Goal: Task Accomplishment & Management: Use online tool/utility

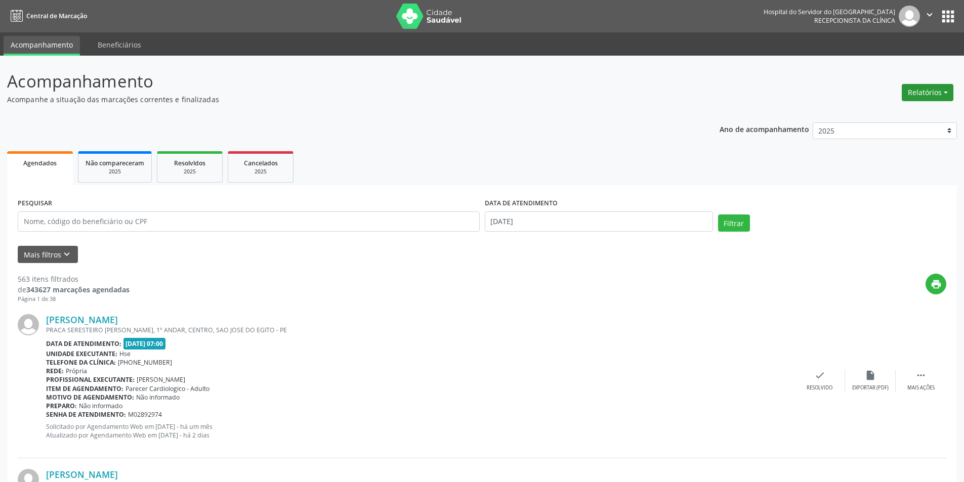
click at [919, 95] on button "Relatórios" at bounding box center [928, 92] width 52 height 17
click at [891, 110] on link "Agendamentos" at bounding box center [899, 114] width 109 height 14
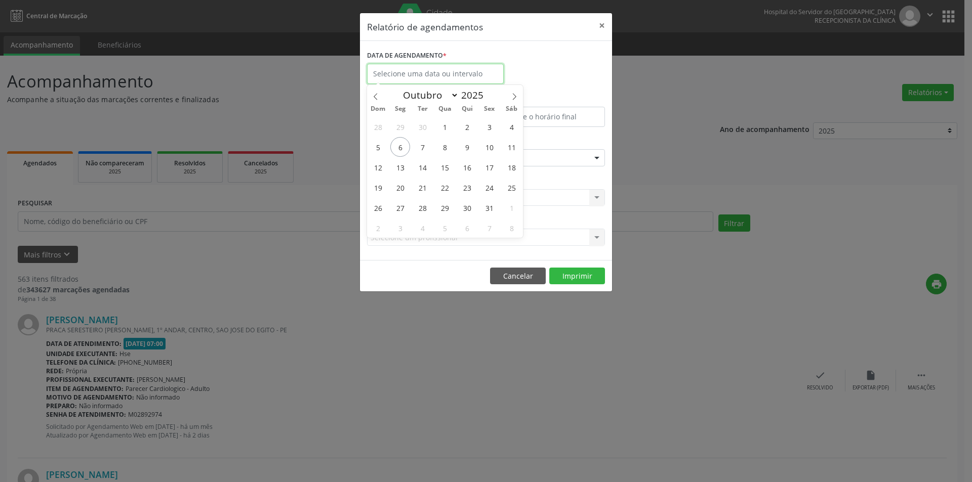
click at [427, 72] on input "text" at bounding box center [435, 74] width 137 height 20
click at [395, 147] on span "6" at bounding box center [400, 147] width 20 height 20
type input "[DATE]"
click at [395, 147] on span "6" at bounding box center [400, 147] width 20 height 20
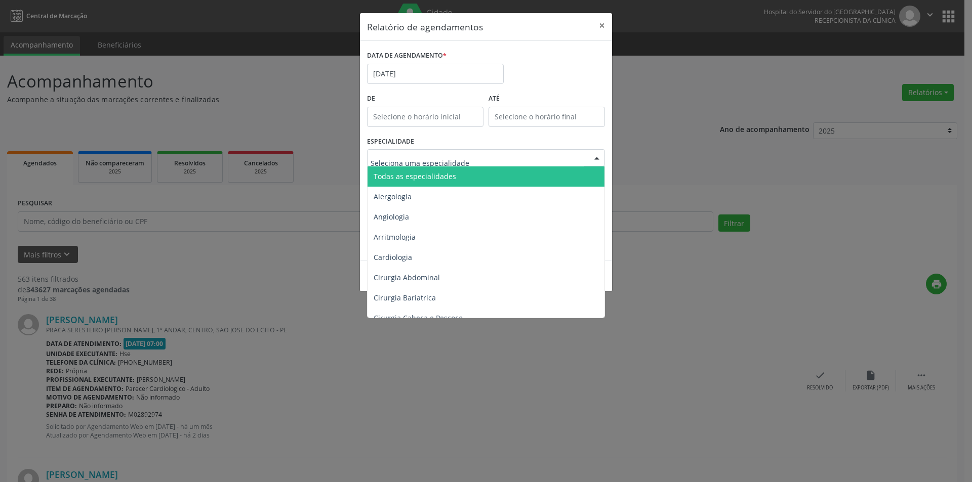
click at [443, 173] on span "Todas as especialidades" at bounding box center [415, 177] width 82 height 10
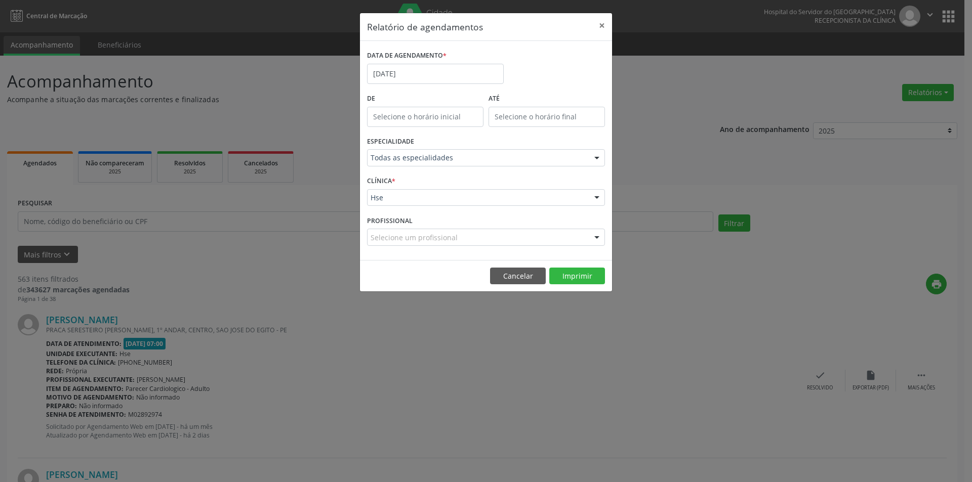
click at [417, 205] on div "Hse" at bounding box center [486, 197] width 238 height 17
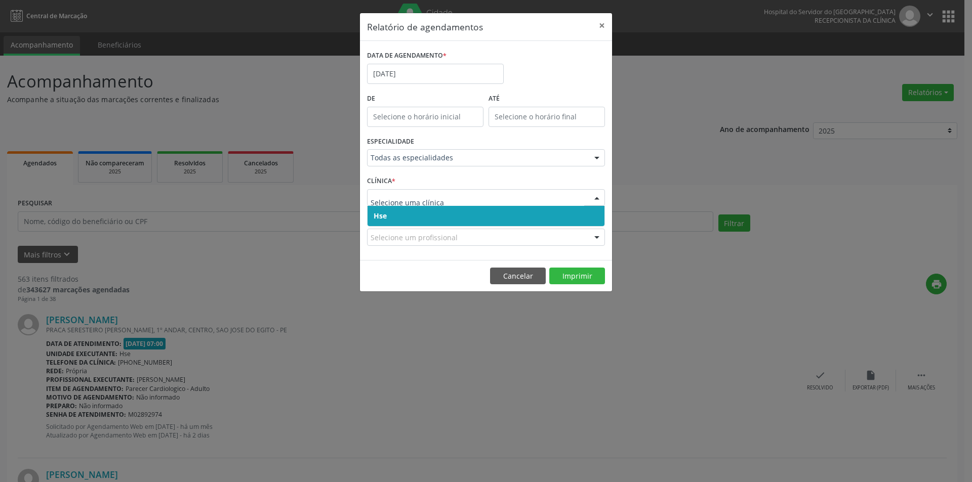
click at [424, 215] on span "Hse" at bounding box center [485, 216] width 237 height 20
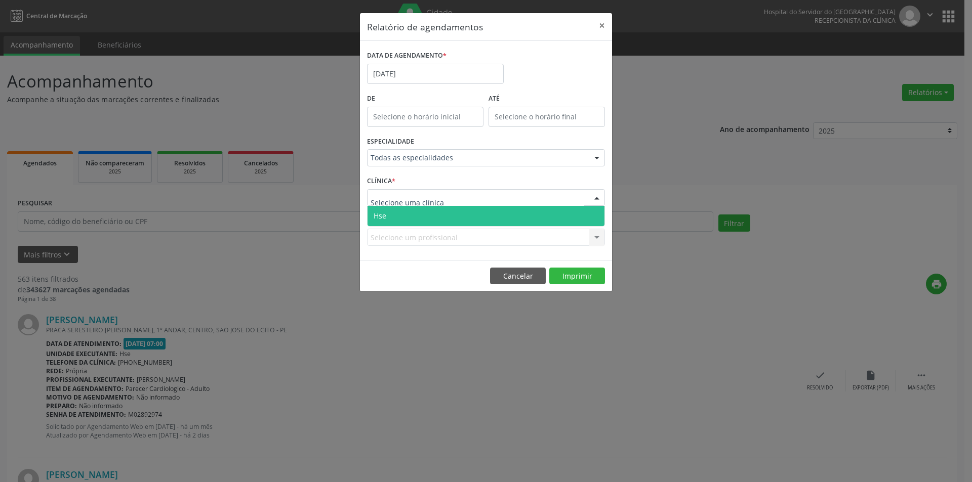
click at [418, 213] on span "Hse" at bounding box center [485, 216] width 237 height 20
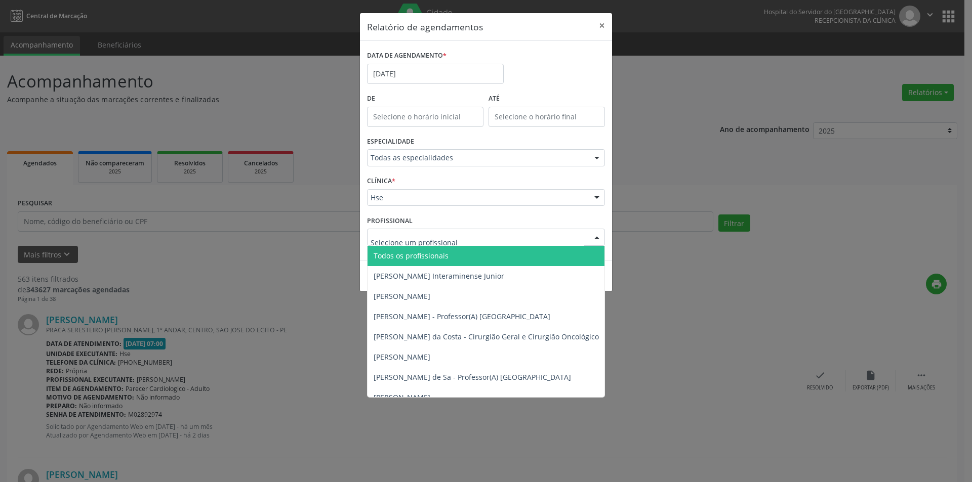
click at [431, 256] on span "Todos os profissionais" at bounding box center [411, 256] width 75 height 10
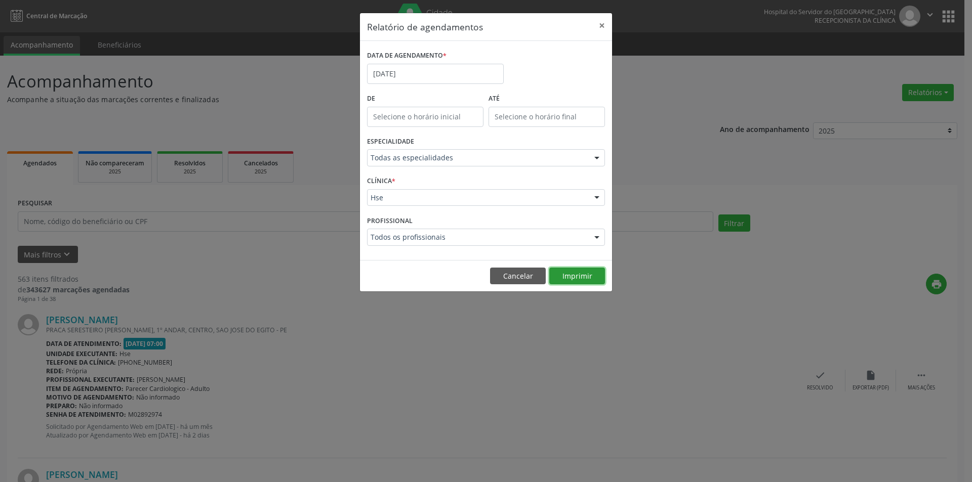
click at [576, 277] on button "Imprimir" at bounding box center [577, 276] width 56 height 17
